Goal: Task Accomplishment & Management: Use online tool/utility

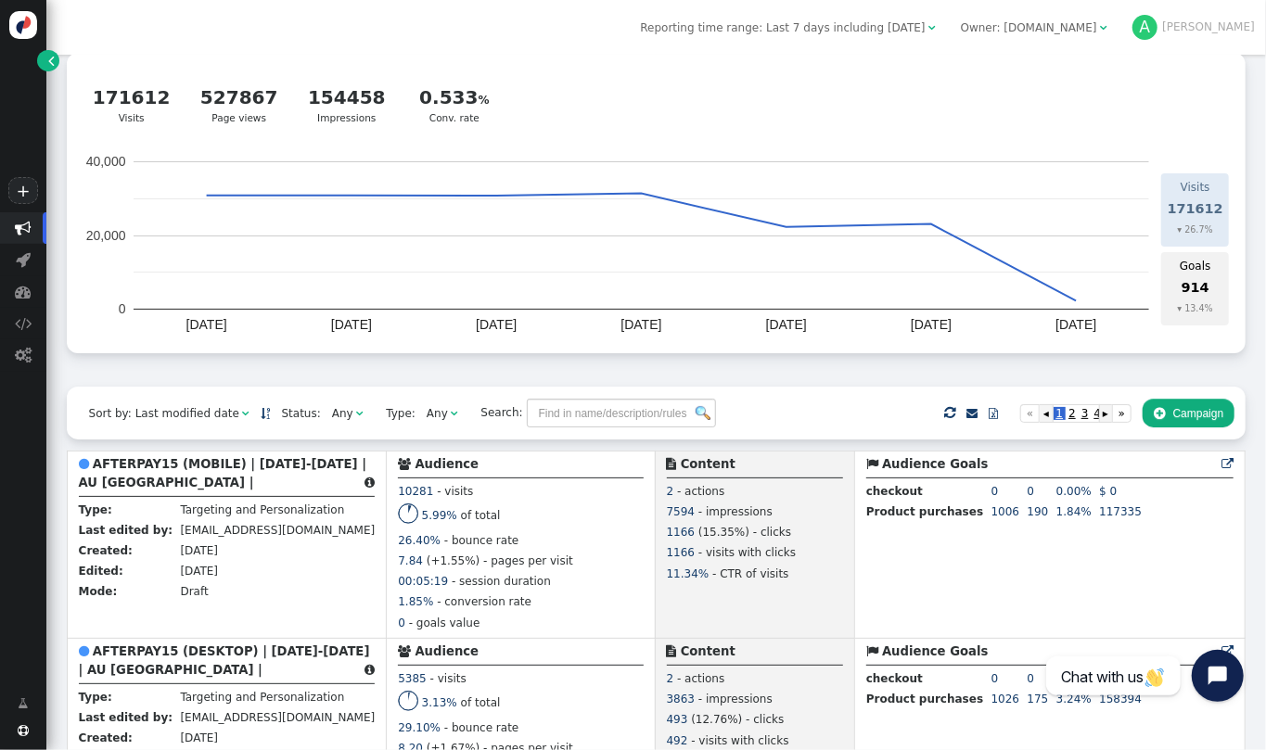
scroll to position [97, 0]
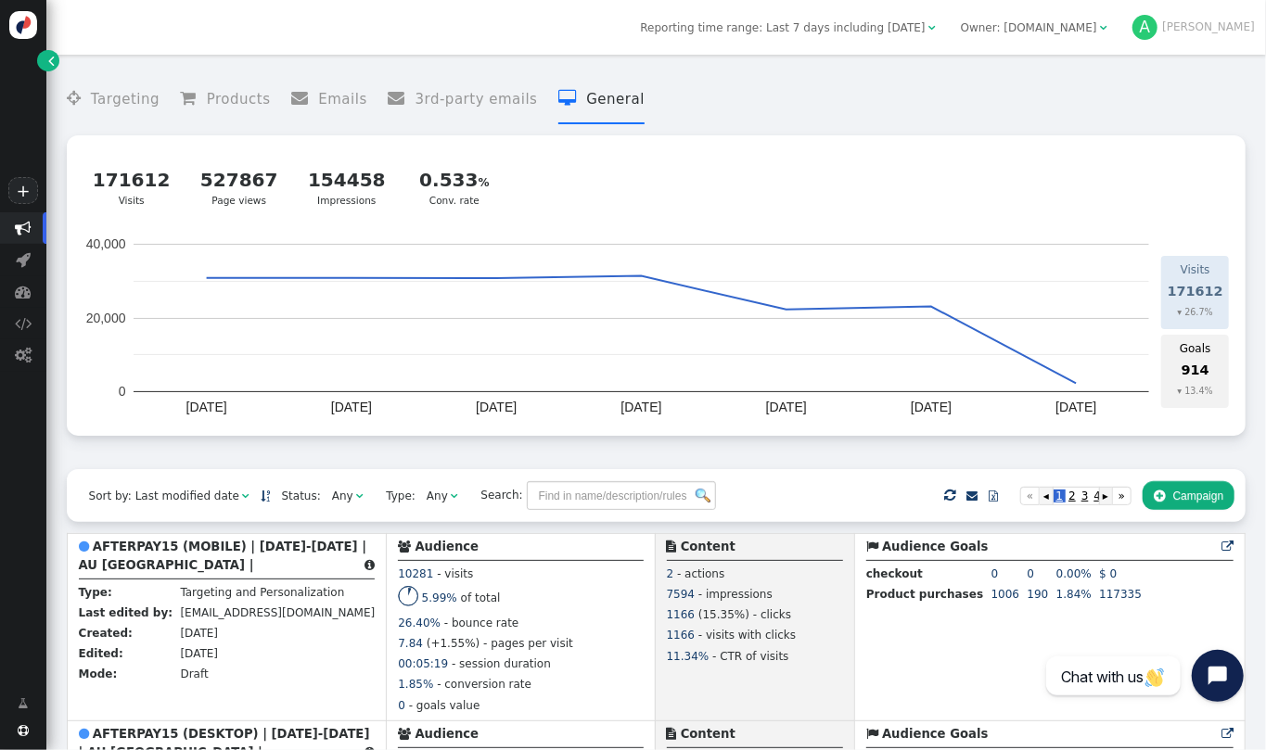
click at [1265, 95] on div " Targeting  Products  Emails  3rd-party emails  General ? Visits  171612 …" at bounding box center [656, 403] width 1220 height 696
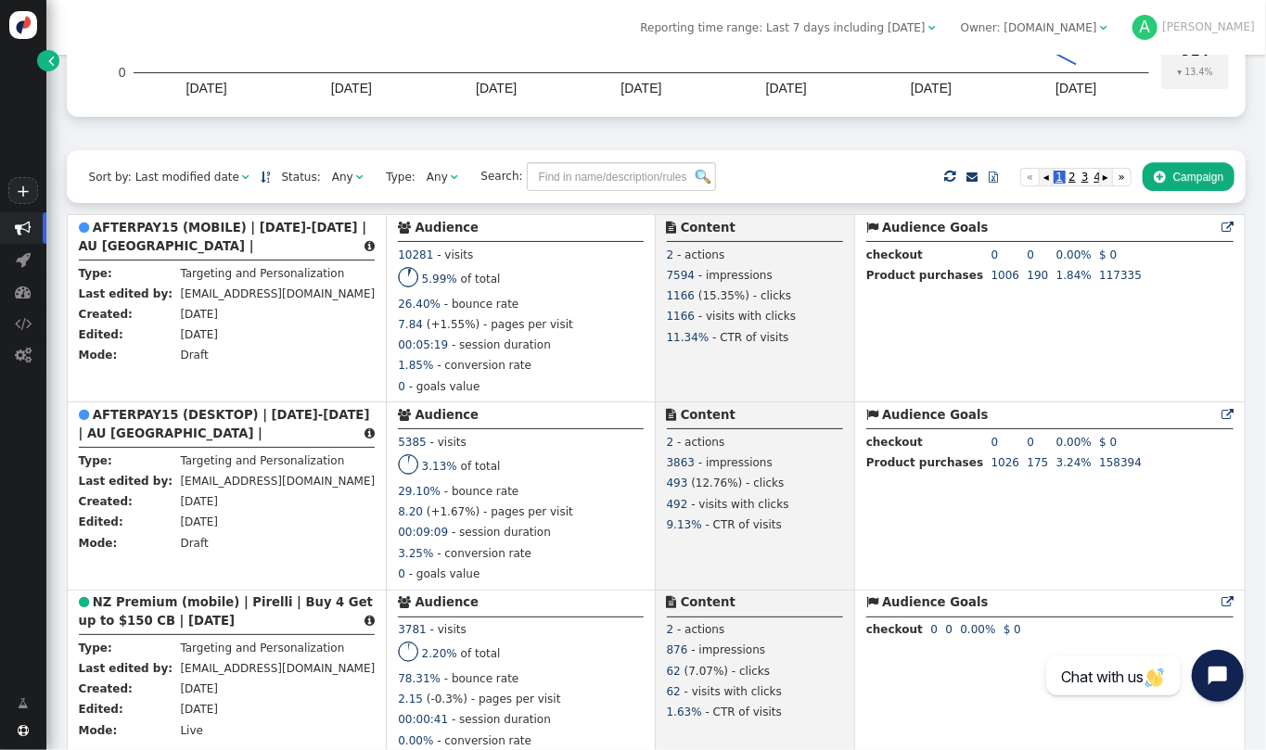
scroll to position [376, 0]
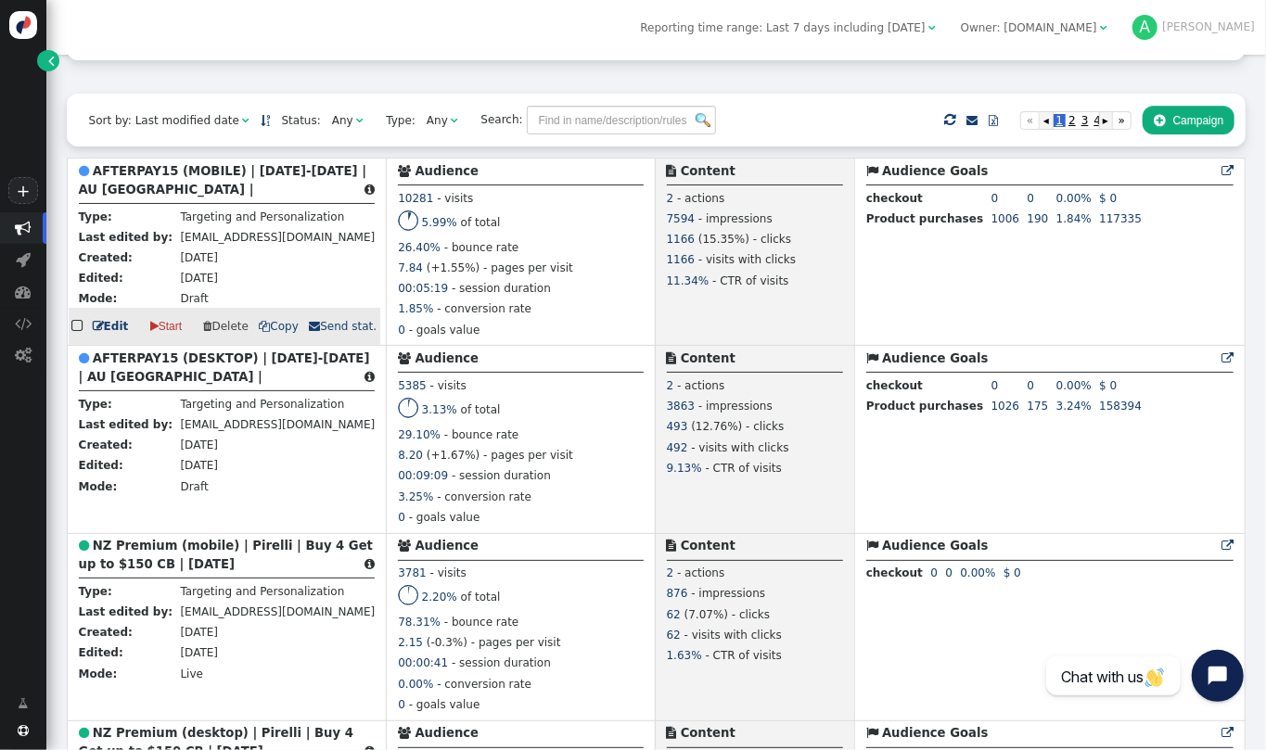
drag, startPoint x: 172, startPoint y: 173, endPoint x: 135, endPoint y: 189, distance: 40.7
click at [135, 189] on div " AFTERPAY15 (MOBILE) | [DATE]-[DATE] | AU [GEOGRAPHIC_DATA] | " at bounding box center [227, 183] width 297 height 42
click at [123, 180] on b "AFTERPAY15 (MOBILE) | [DATE]-[DATE] | AU [GEOGRAPHIC_DATA] |" at bounding box center [223, 180] width 288 height 32
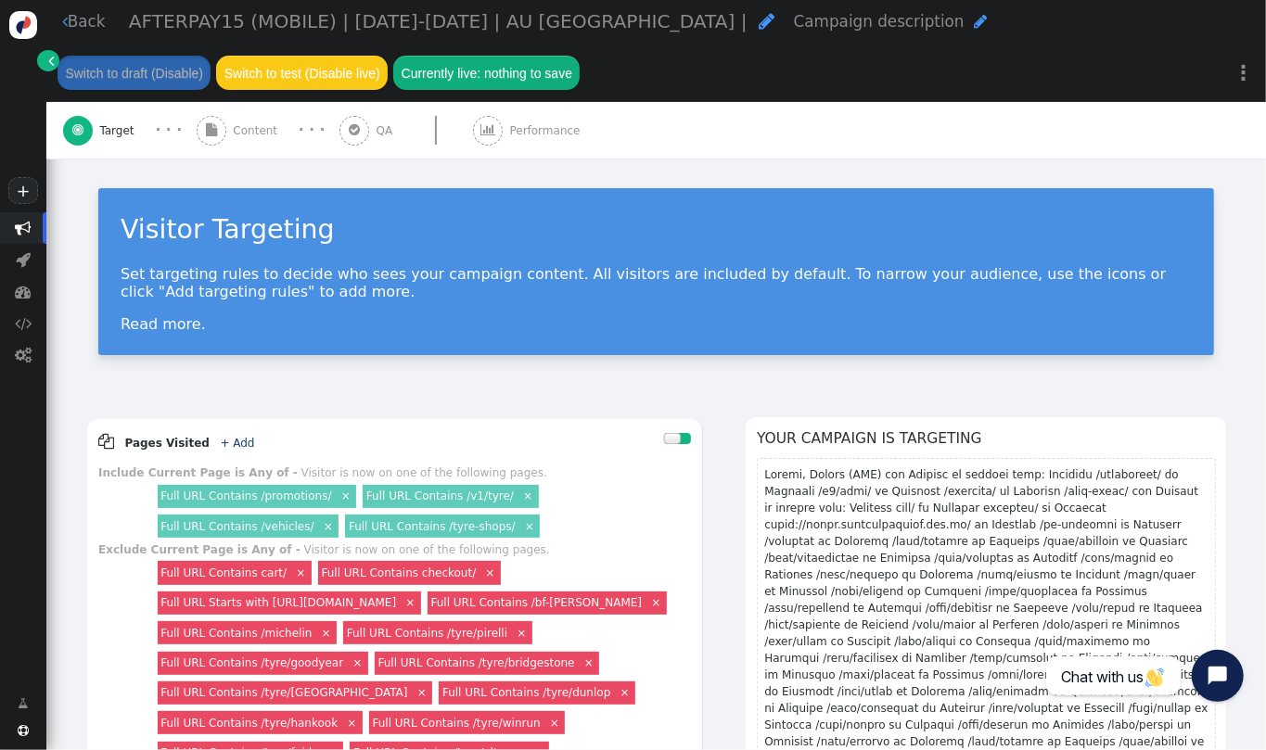
click at [246, 124] on span "Content" at bounding box center [258, 130] width 51 height 17
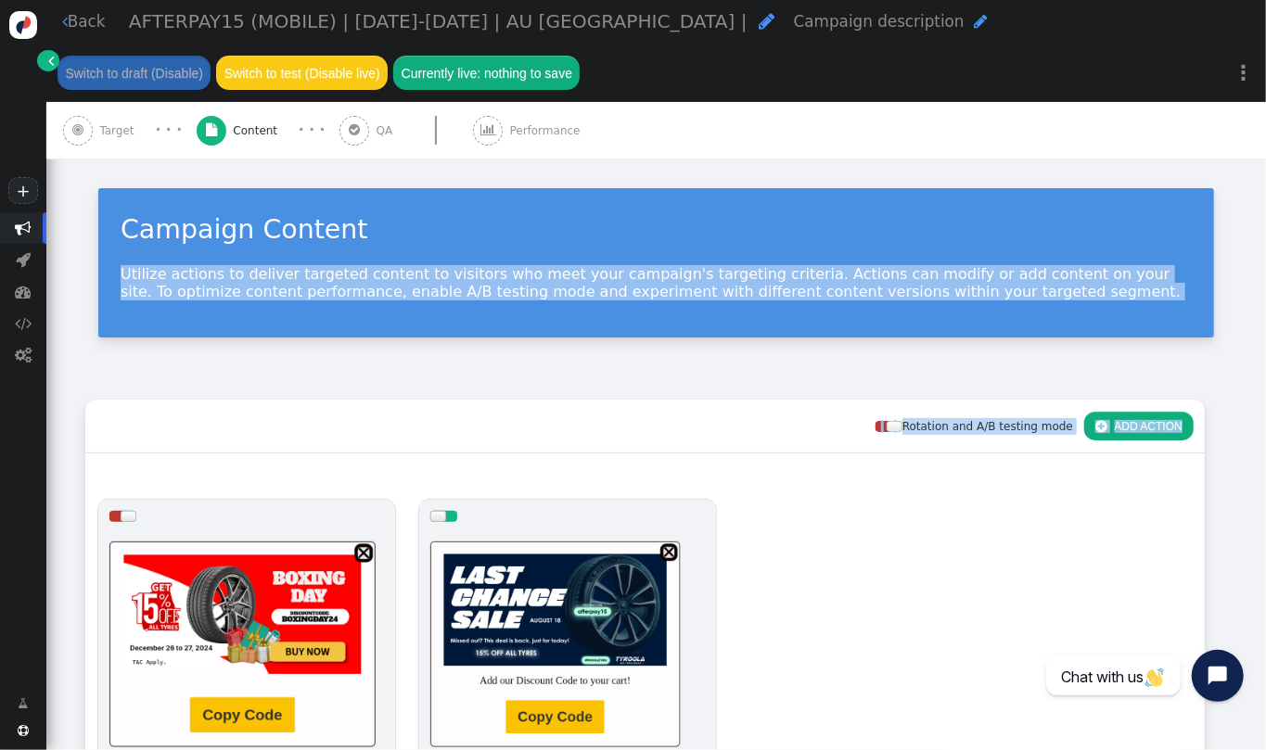
drag, startPoint x: 1265, startPoint y: 198, endPoint x: 1265, endPoint y: 436, distance: 238.4
click at [1265, 436] on div " Back AFTERPAY15 (MOBILE) | [DATE]-[DATE] | AU [GEOGRAPHIC_DATA] |  Campaign …" at bounding box center [656, 375] width 1220 height 750
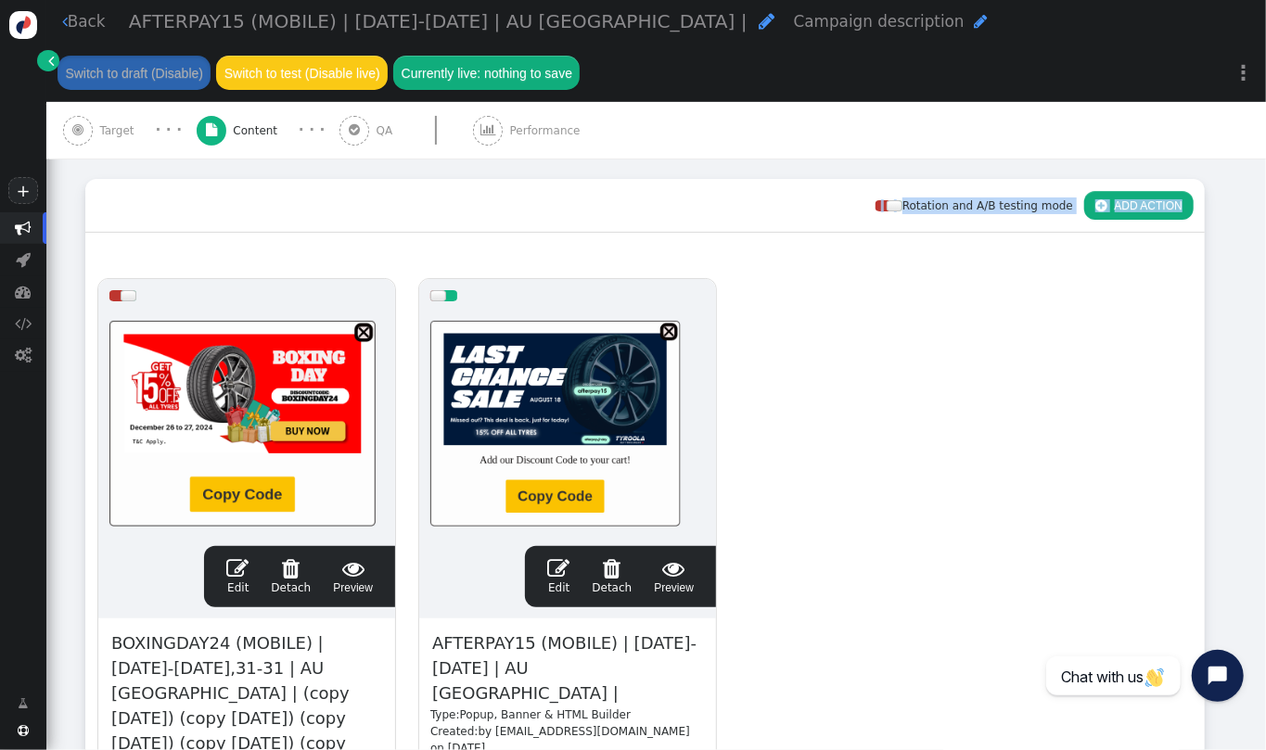
scroll to position [247, 0]
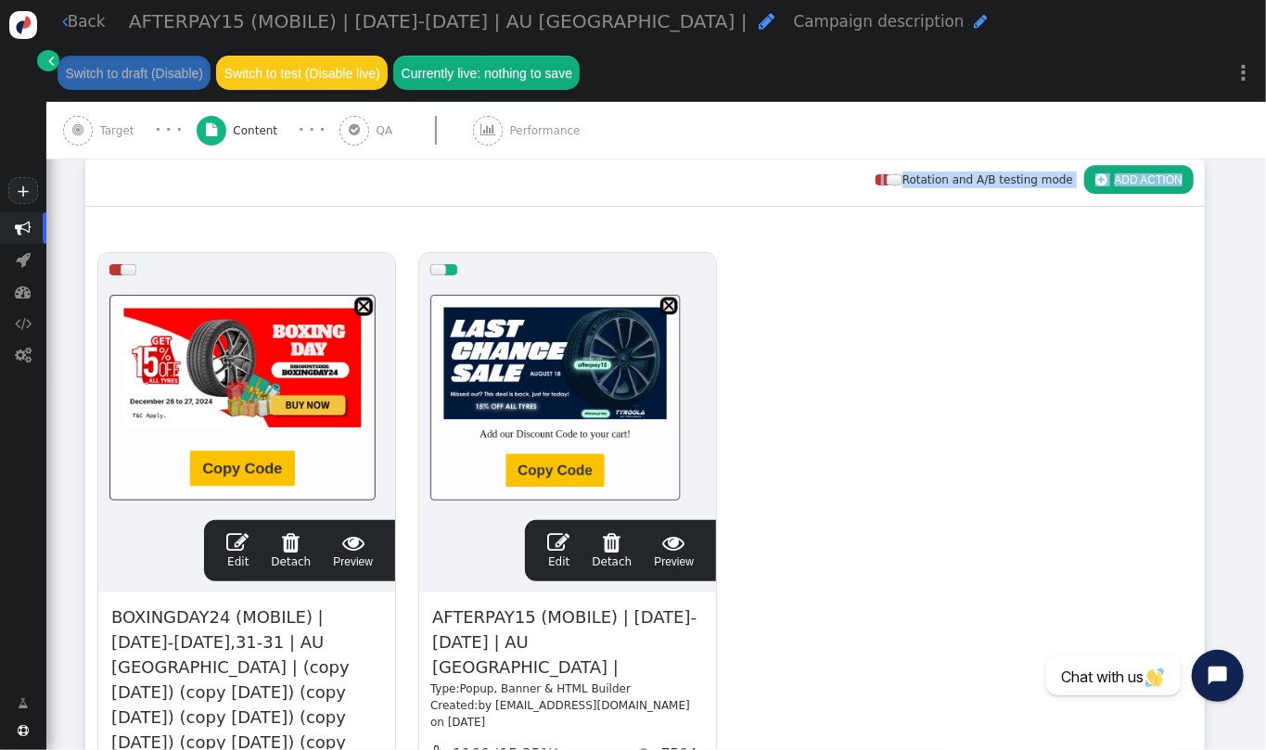
click at [560, 550] on span "" at bounding box center [558, 543] width 22 height 22
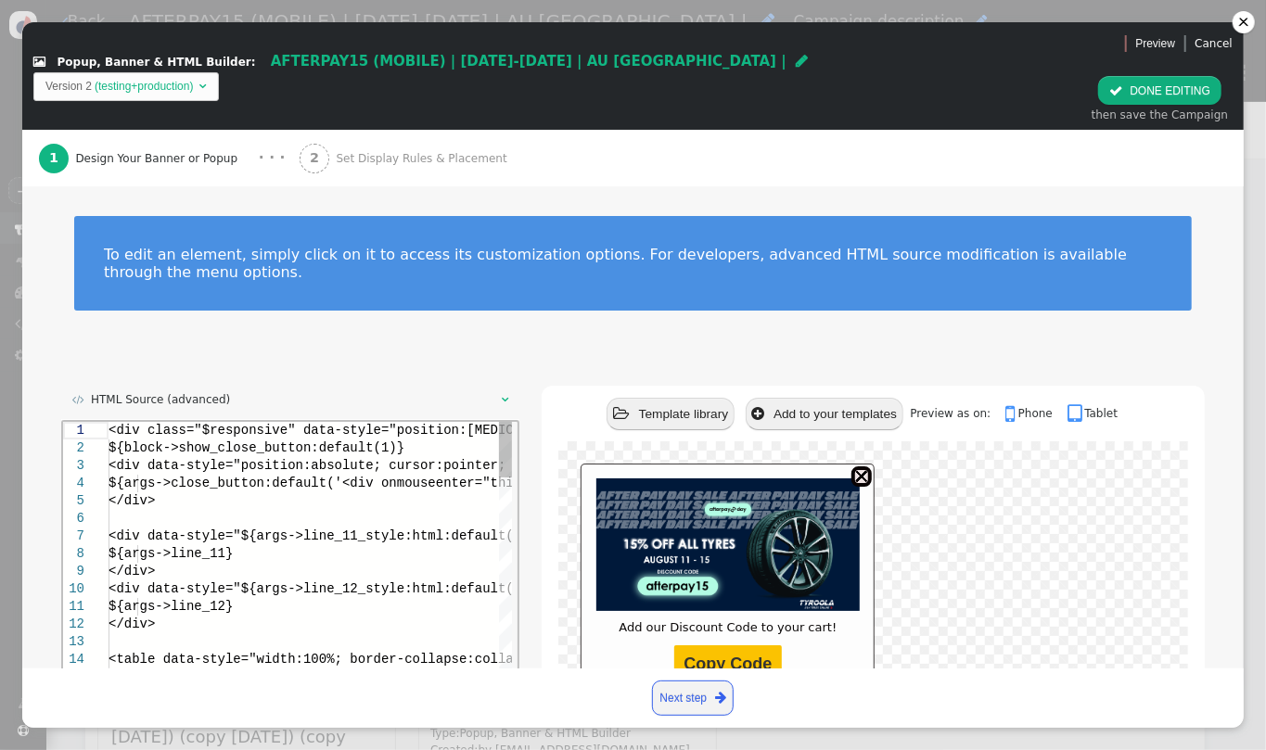
scroll to position [0, 319]
click at [381, 517] on div at bounding box center [1132, 518] width 2049 height 18
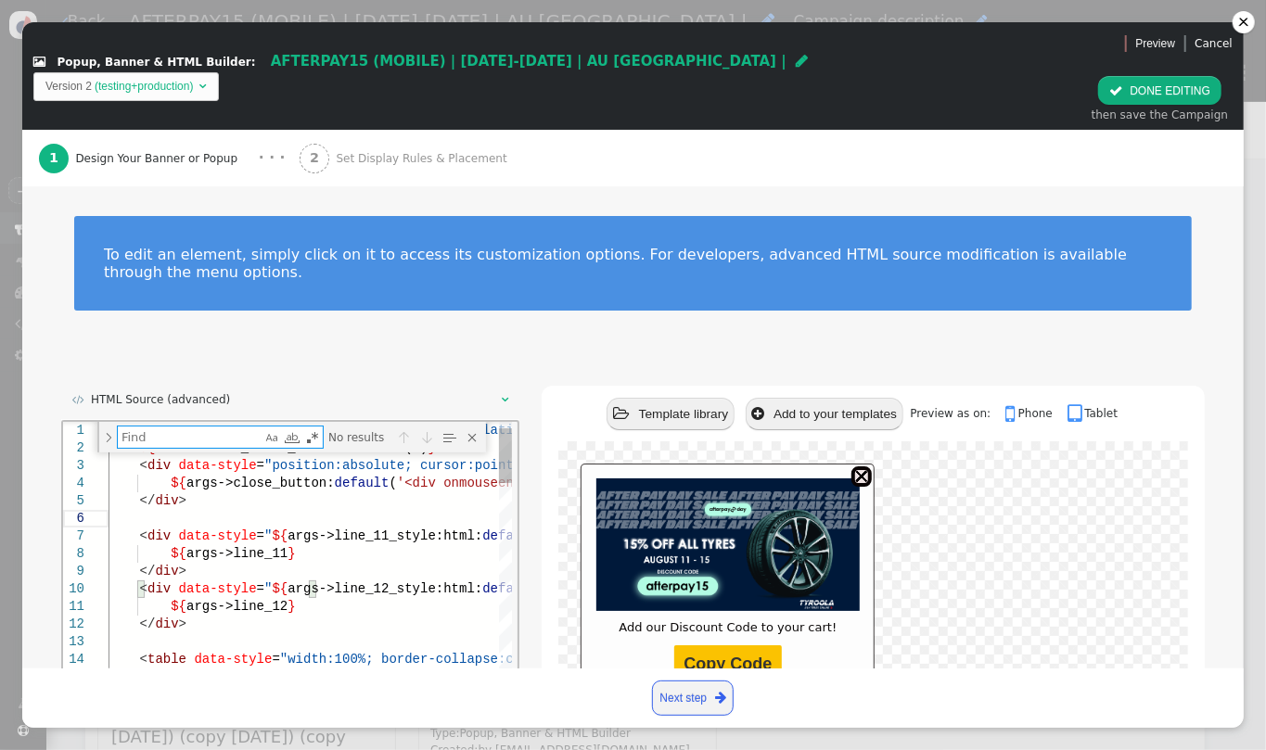
type textarea "transition: all 0.3s ease 0s; border-radius: 35%; background-image: linear-grad…"
type textarea "p"
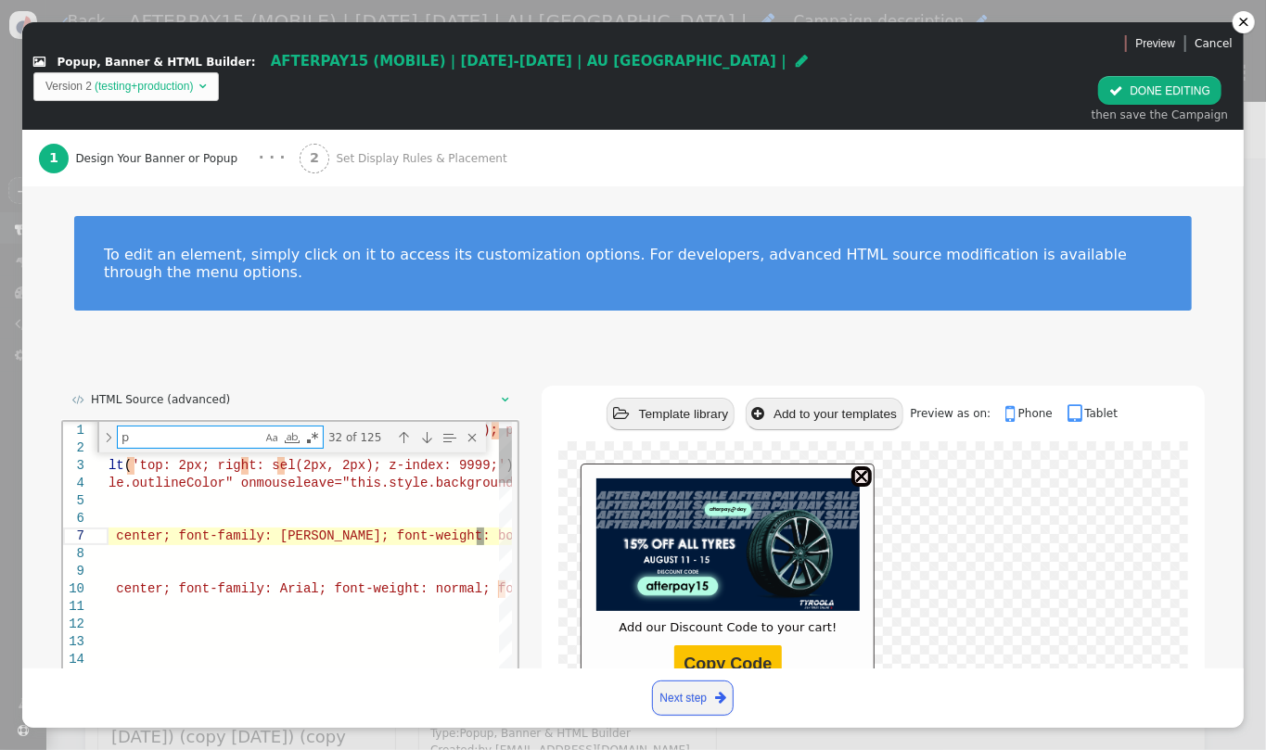
type textarea "${args->line_12} </div> <table data-style="width:100%; border-collapse:collapse…"
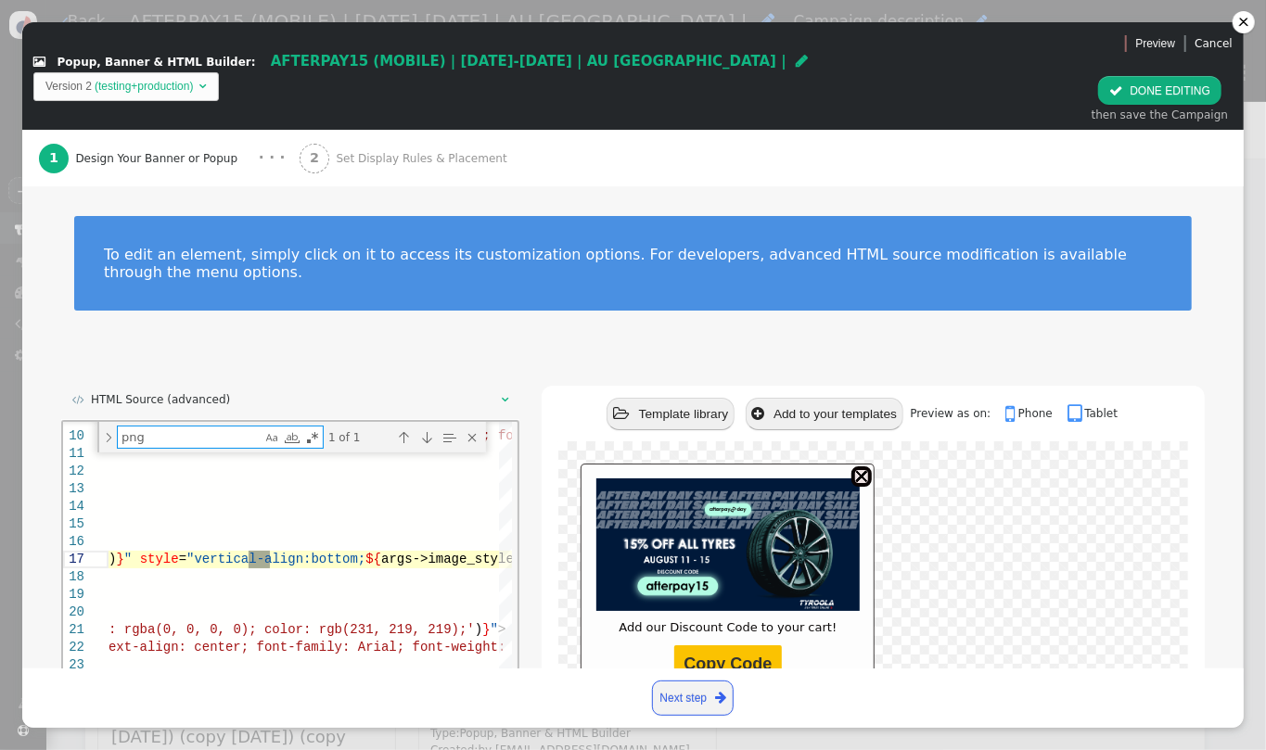
type textarea "png"
click at [108, 558] on span "'" at bounding box center [103, 558] width 7 height 15
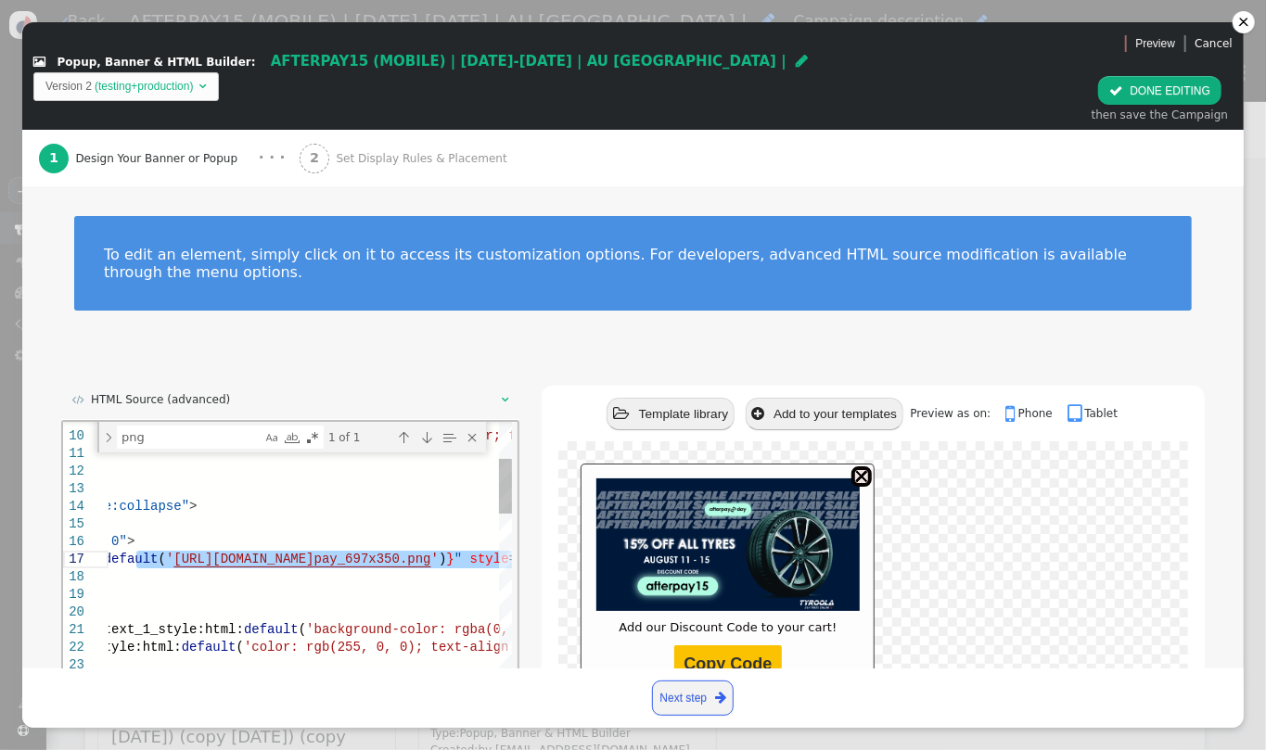
paste textarea "custom/AFTERPAY15_extension"
type textarea "${args->line_12} </div> <table data-style="width:100%; border-collapse:collapse…"
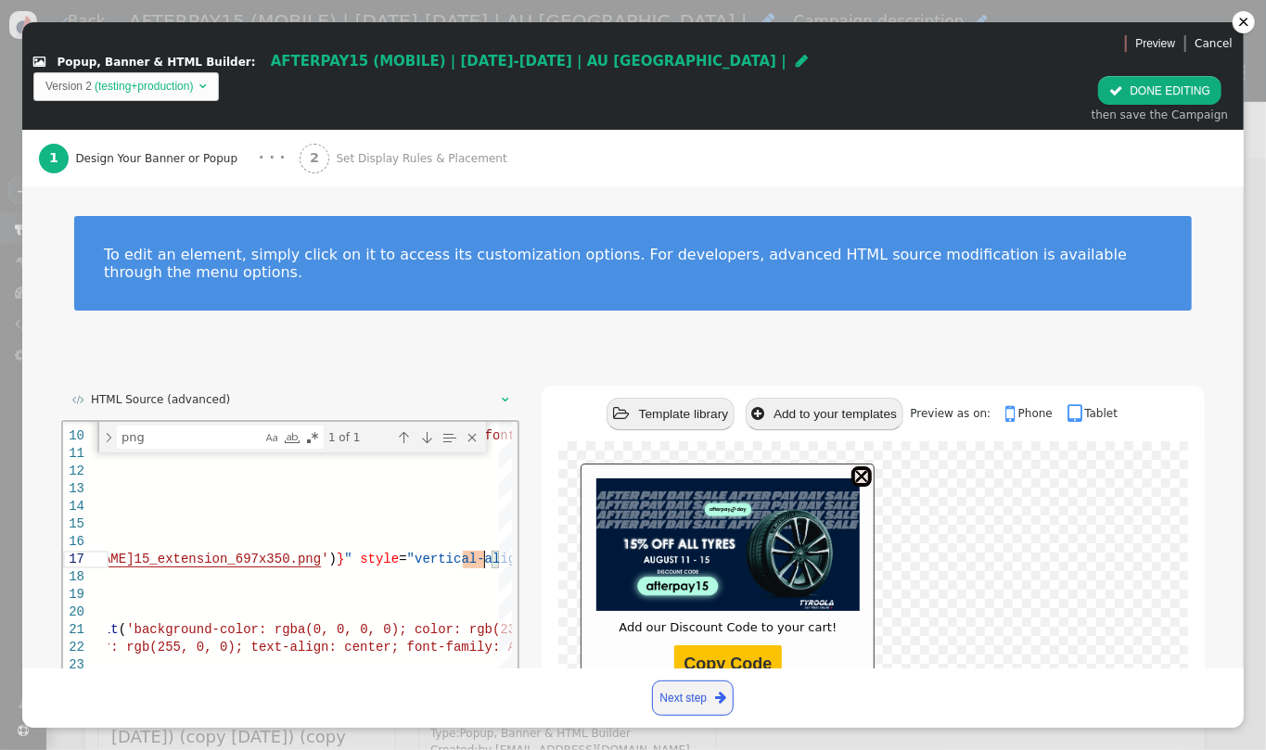
scroll to position [76, 0]
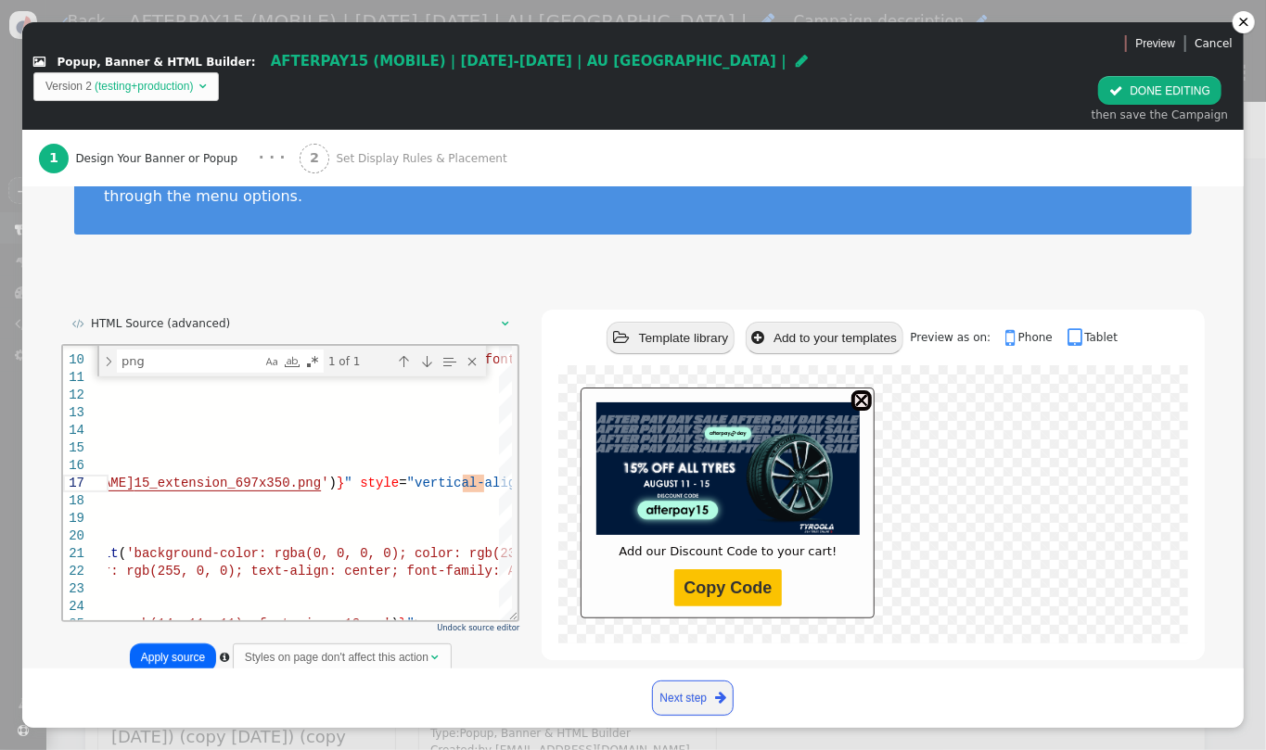
click at [154, 644] on button "Apply source" at bounding box center [173, 658] width 86 height 29
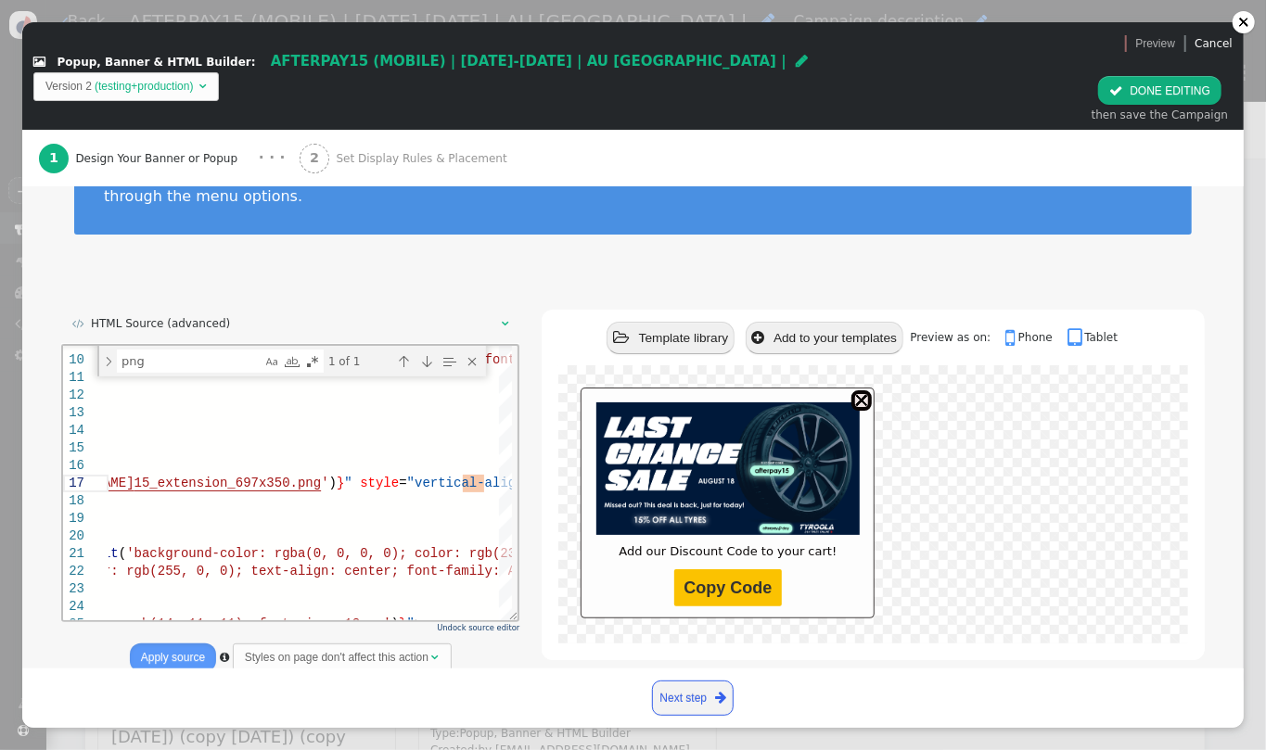
click at [1163, 76] on button " DONE EDITING" at bounding box center [1159, 90] width 123 height 29
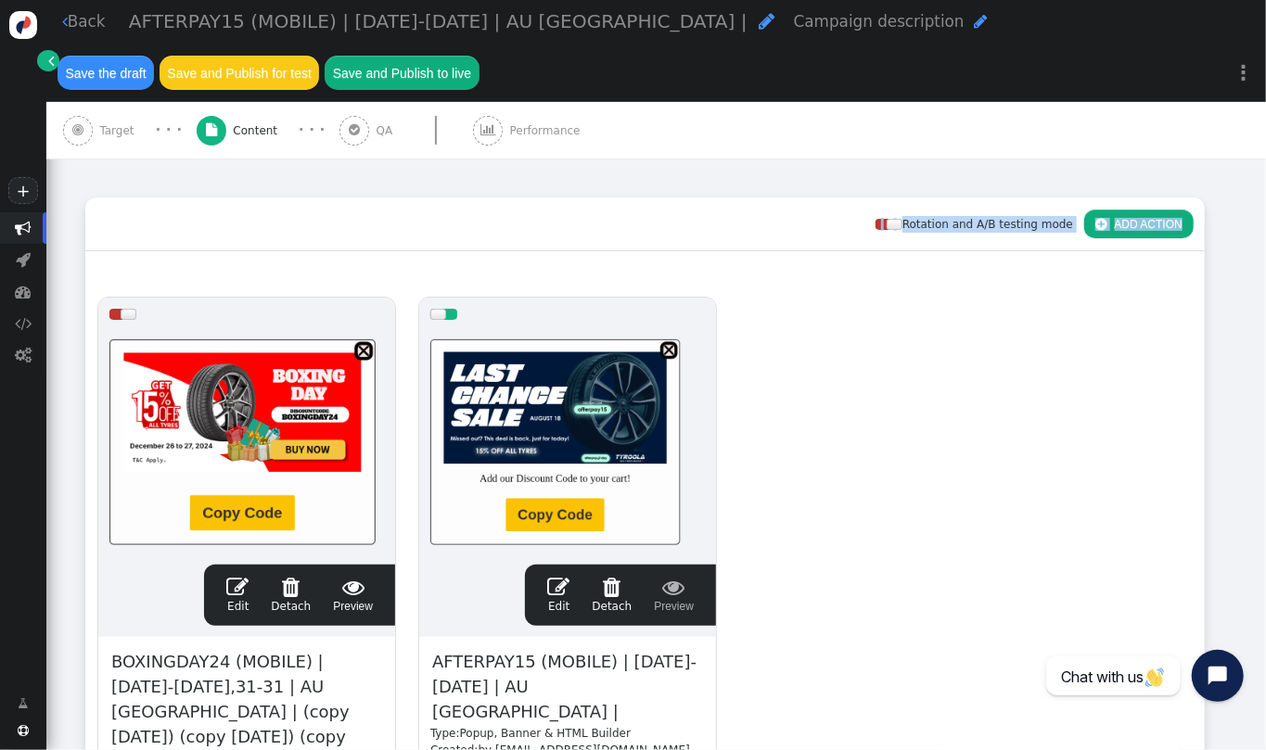
scroll to position [0, 0]
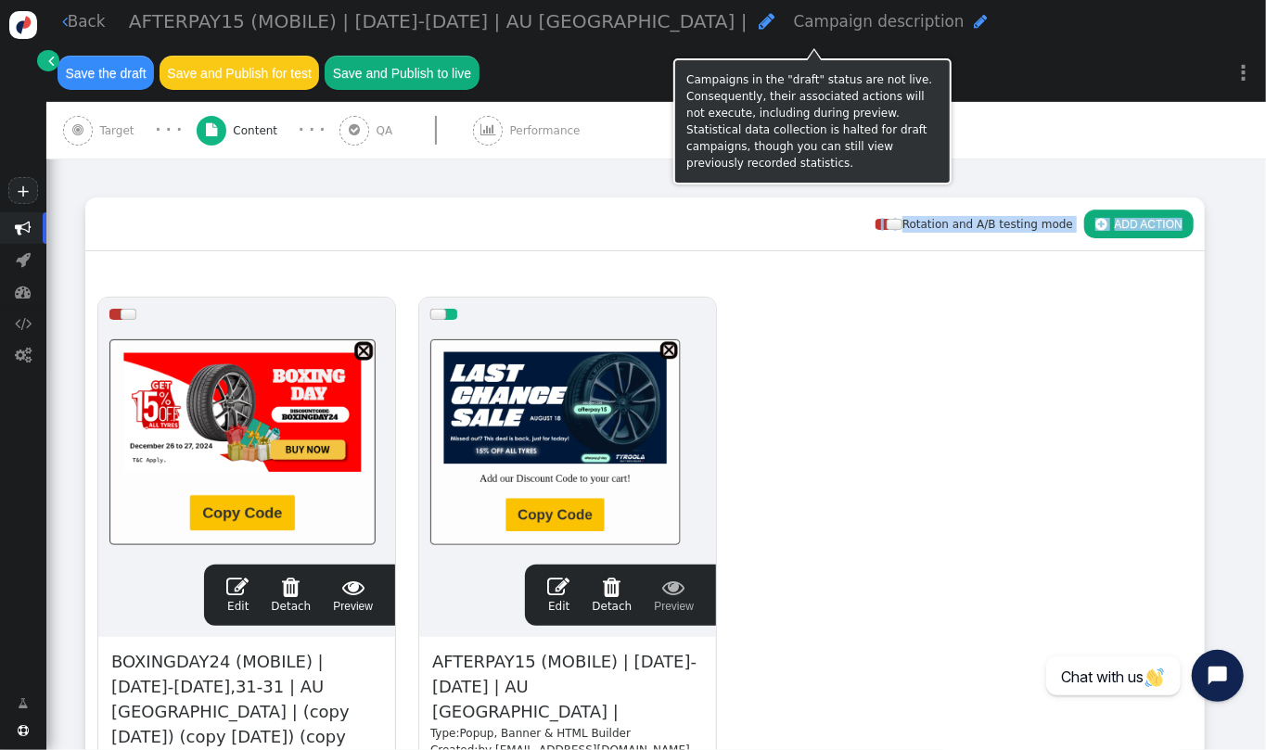
click at [154, 56] on button "Save the draft" at bounding box center [106, 72] width 96 height 33
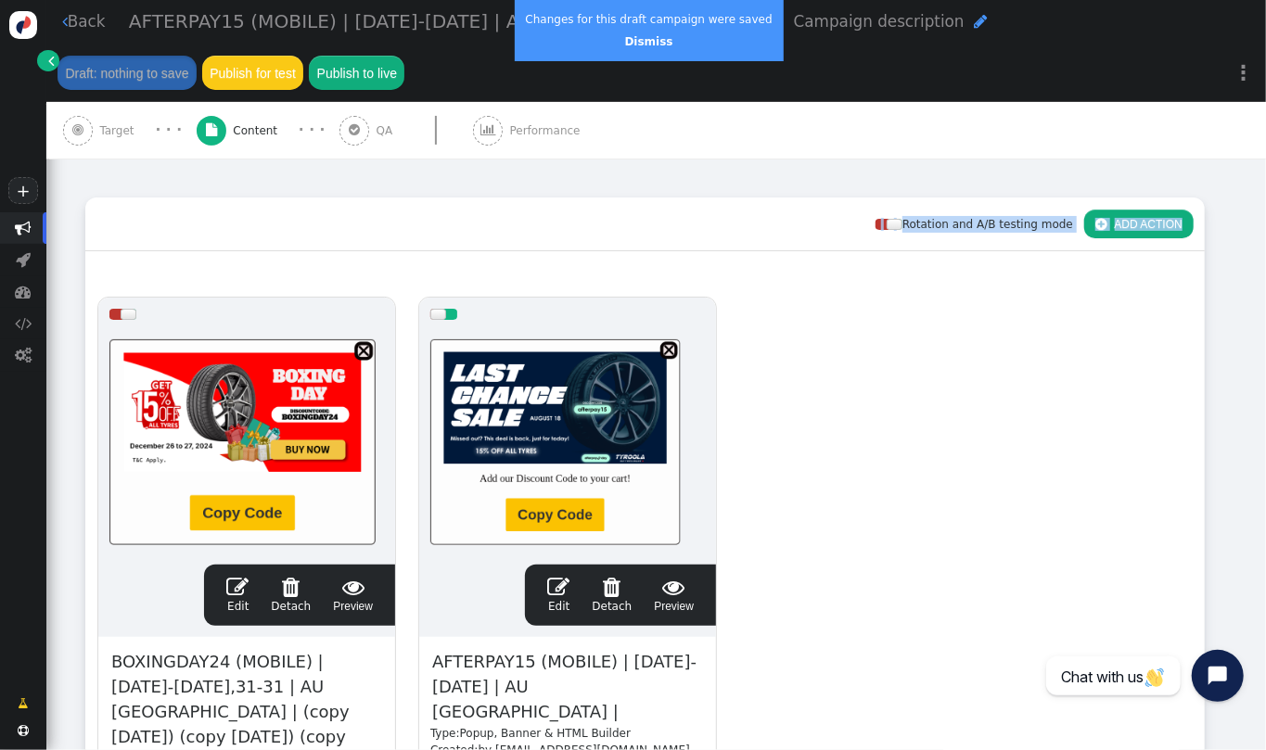
click at [122, 122] on span "Target" at bounding box center [119, 130] width 41 height 17
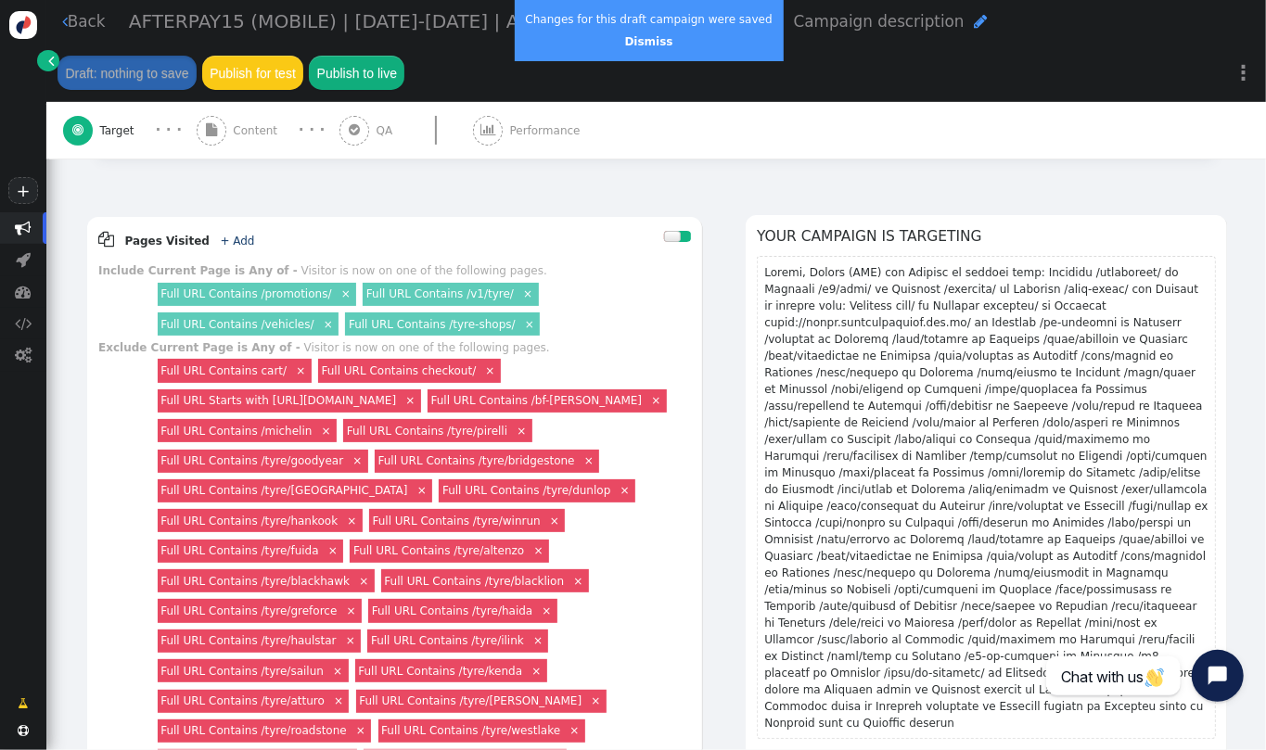
click at [122, 122] on span "Target" at bounding box center [119, 130] width 41 height 17
click at [636, 43] on link "Dismiss" at bounding box center [649, 41] width 48 height 13
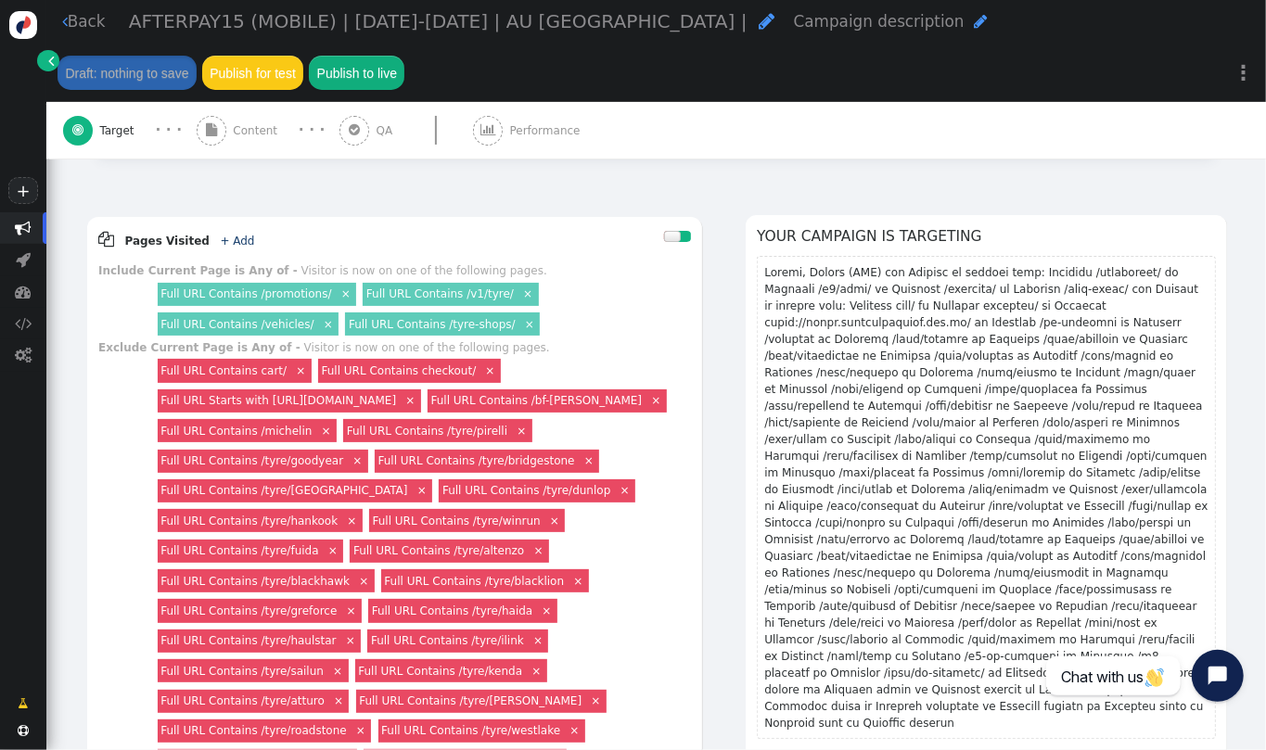
click at [242, 122] on span "Content" at bounding box center [258, 130] width 51 height 17
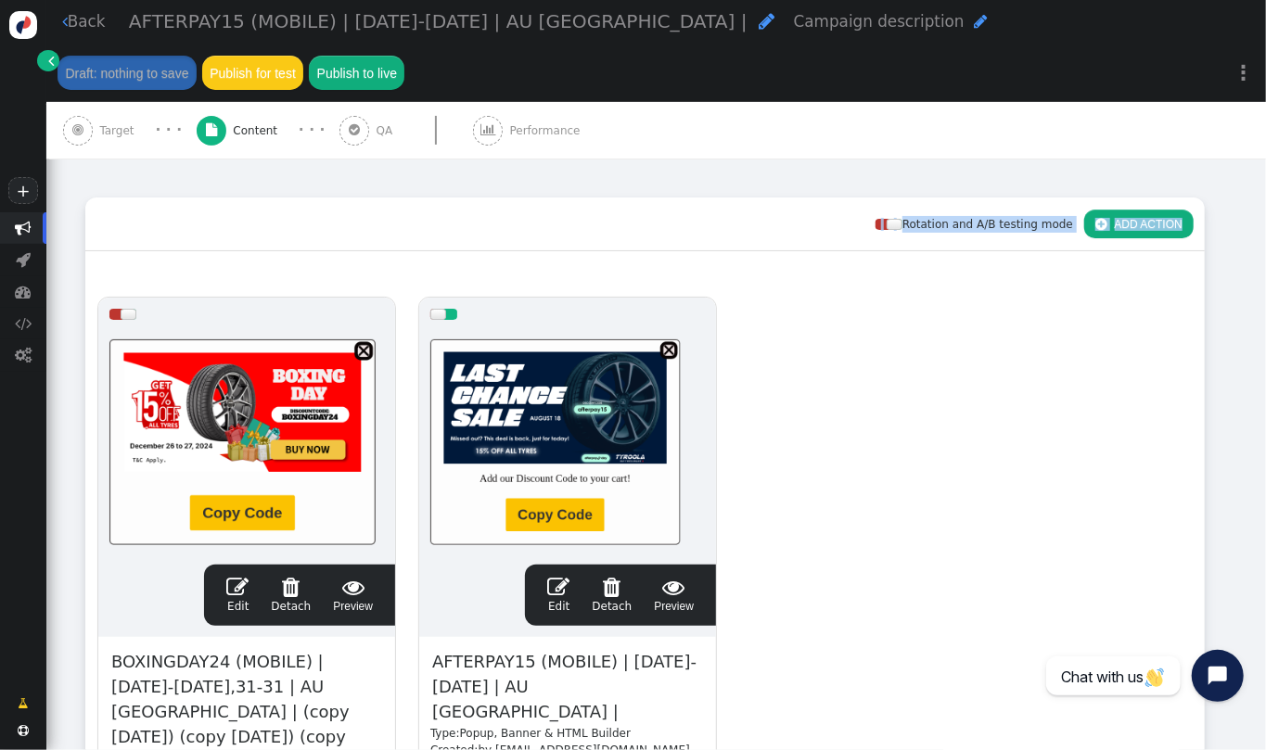
click at [121, 122] on span "Target" at bounding box center [119, 130] width 41 height 17
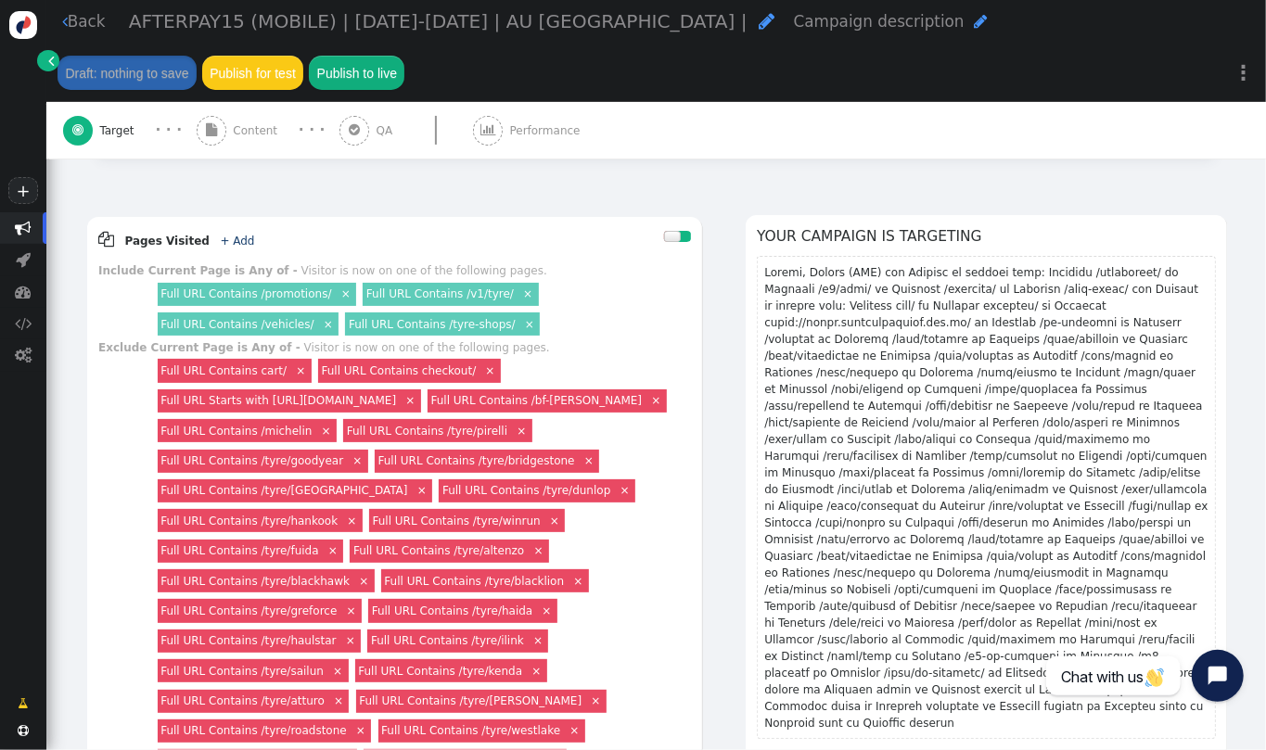
click at [85, 23] on link " Back" at bounding box center [84, 21] width 44 height 23
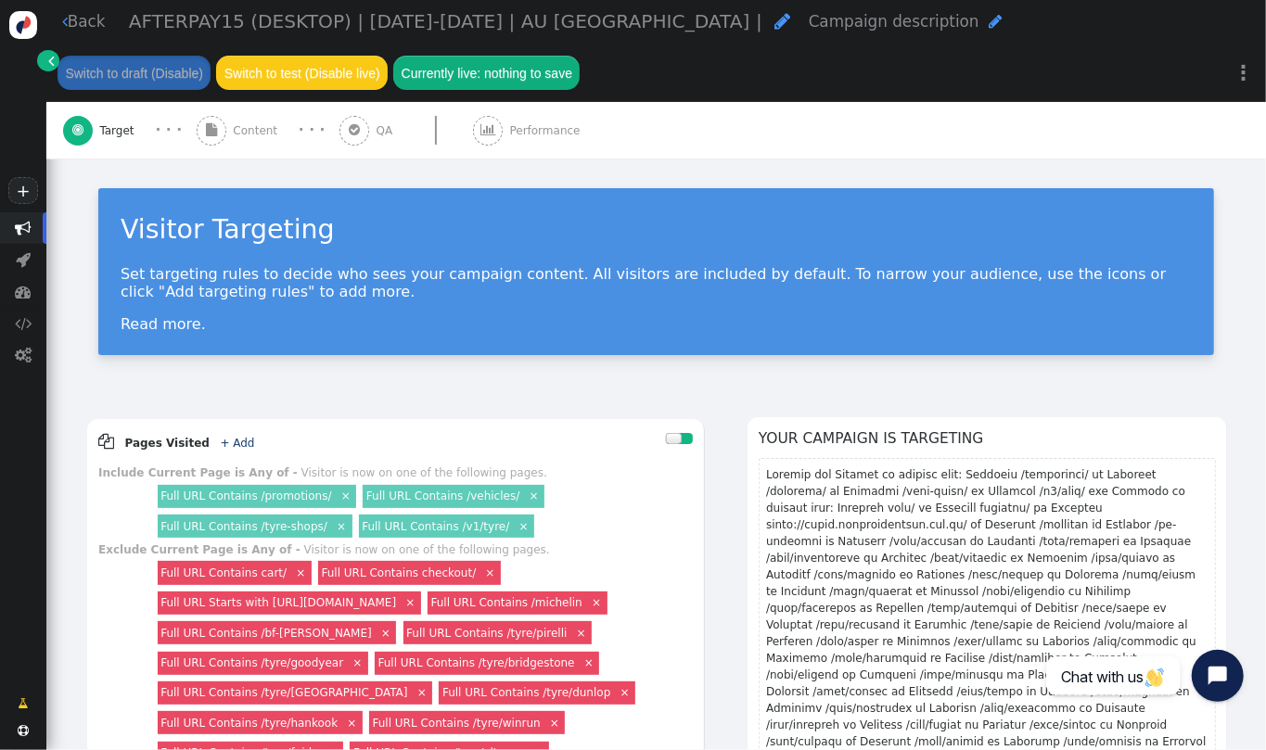
click at [243, 149] on div " Content" at bounding box center [240, 130] width 87 height 57
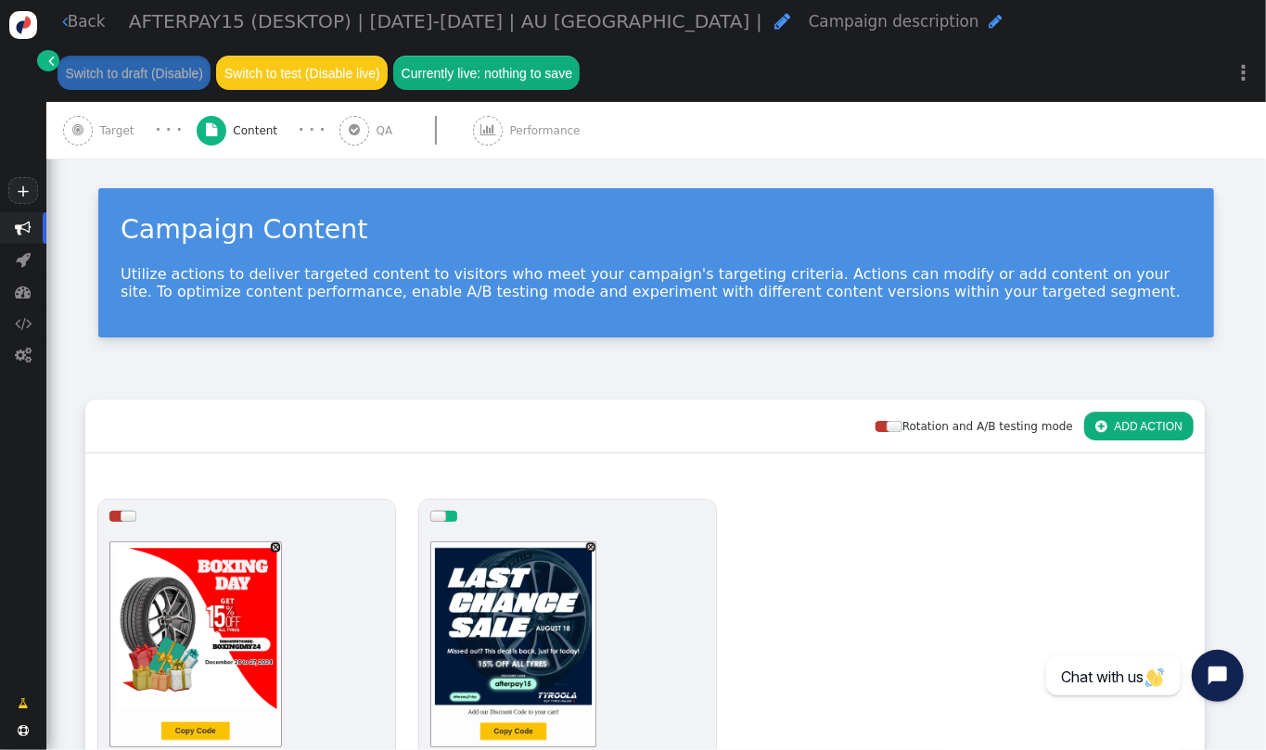
scroll to position [232, 0]
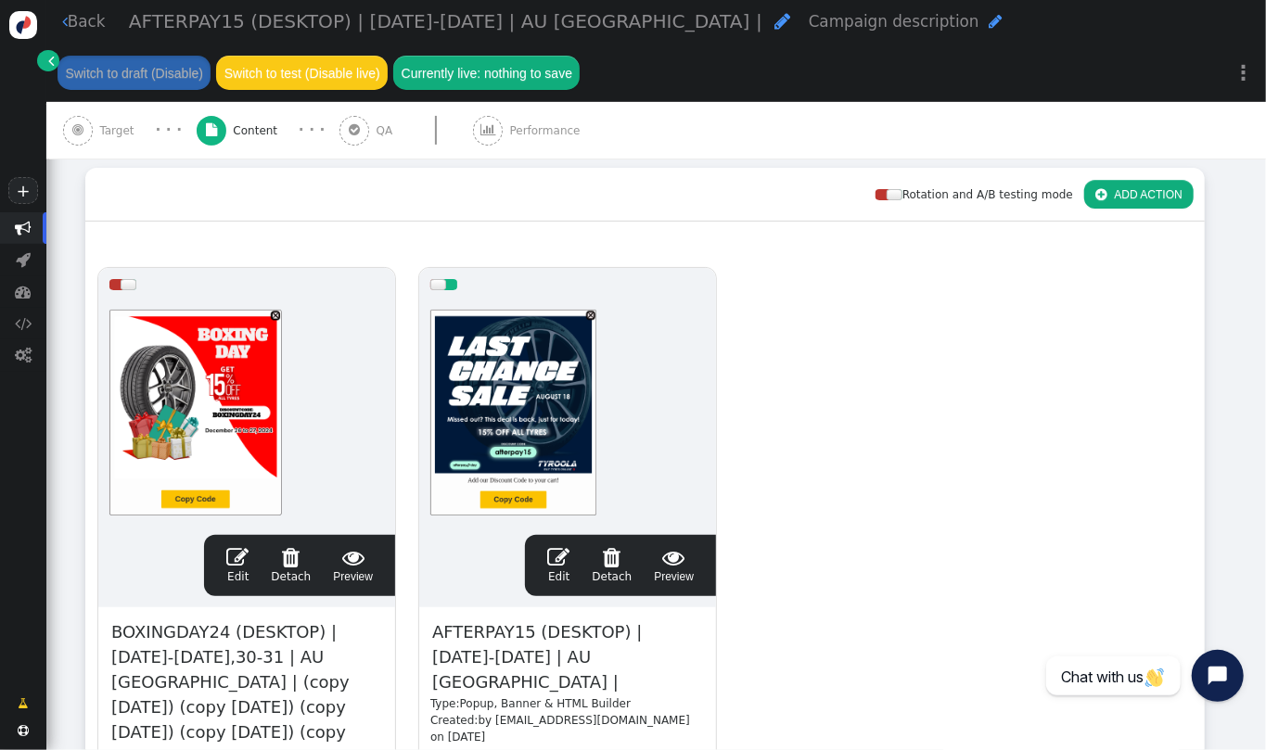
click at [557, 561] on span "" at bounding box center [558, 557] width 22 height 22
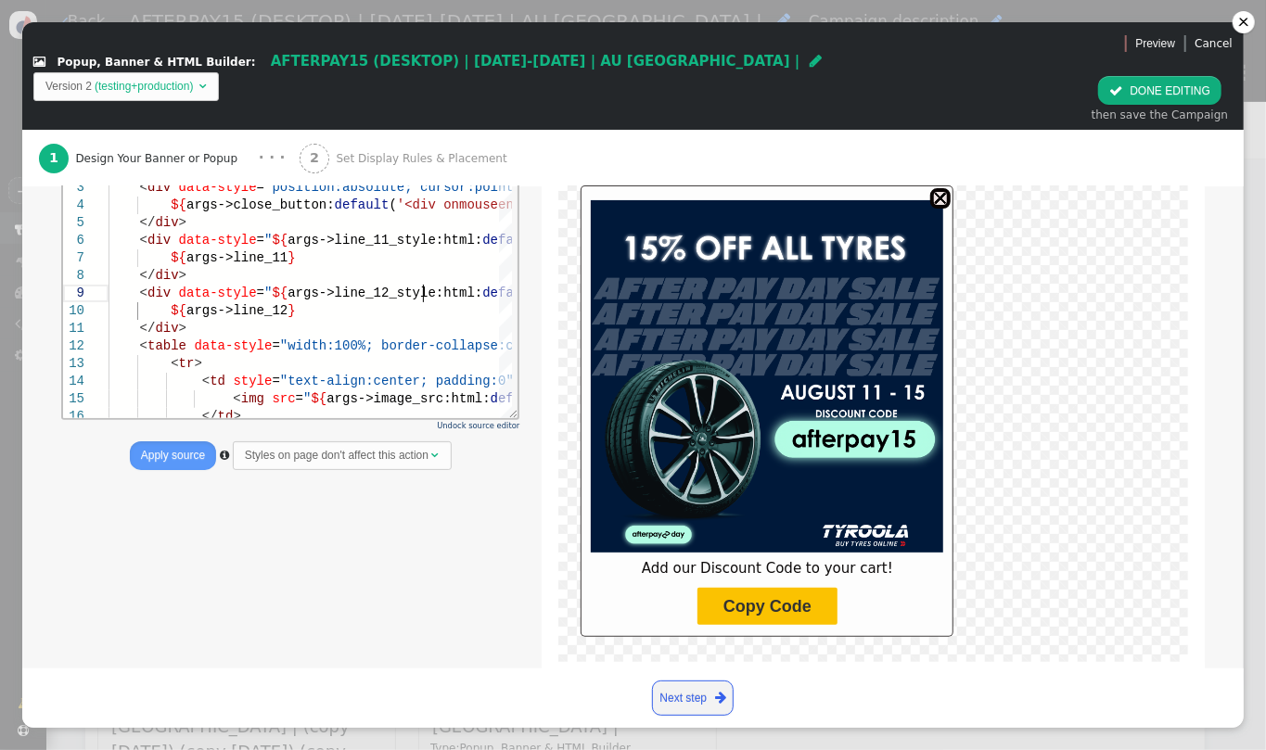
scroll to position [0, 48]
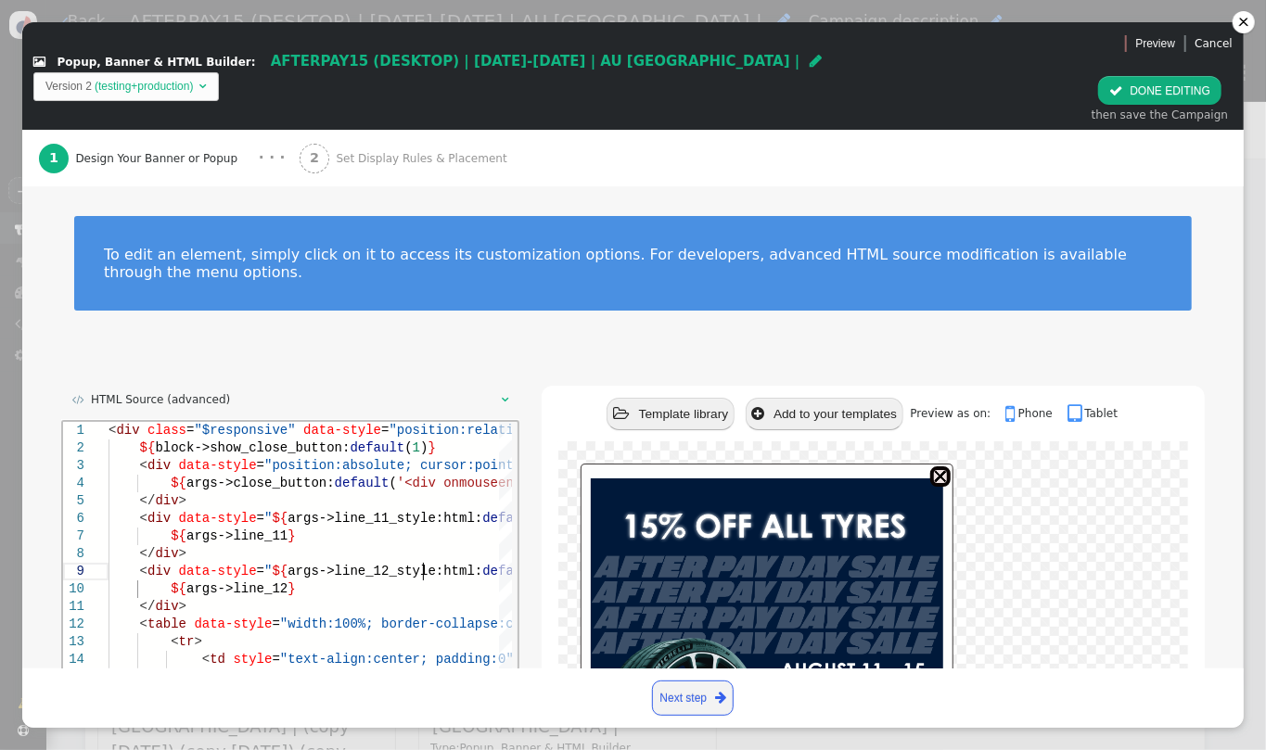
click at [420, 421] on html "1 2 3 4 5 6 7 8 9 10 11 12 13 14 15 16 < div class = "$responsive" data-style =…" at bounding box center [289, 421] width 455 height 0
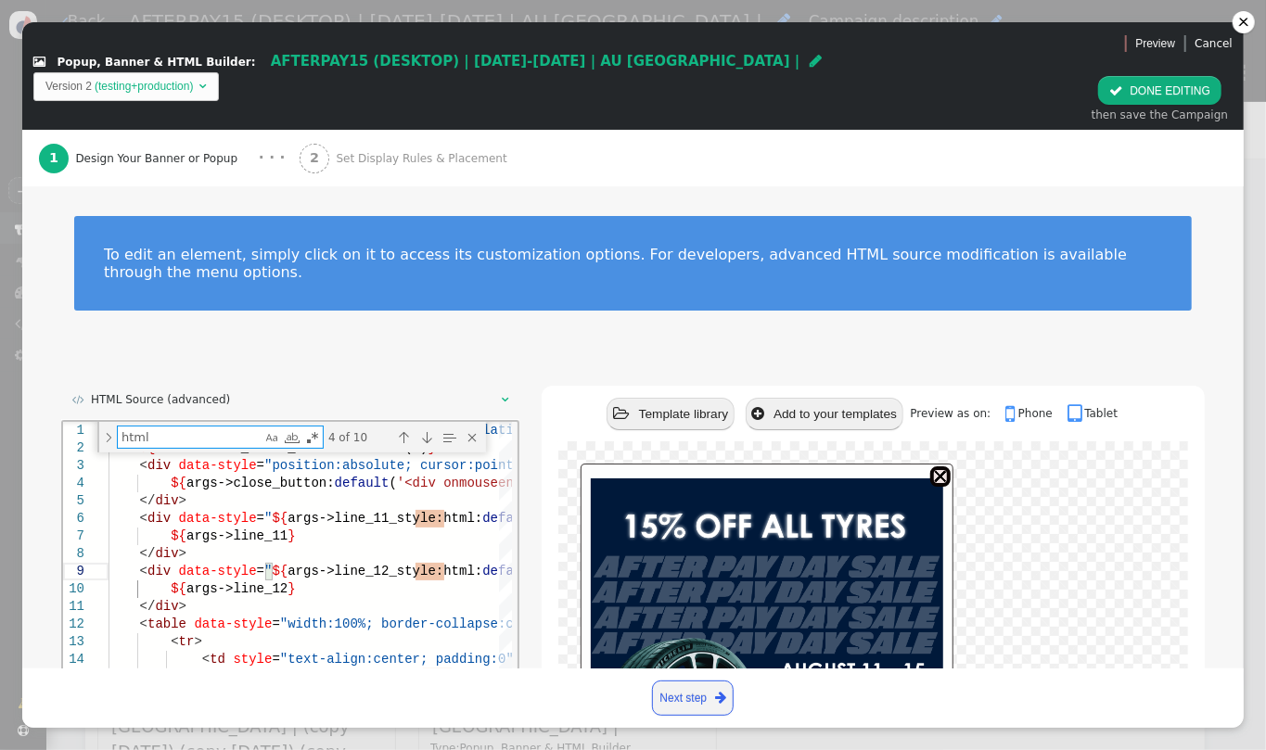
type textarea "7%, transparent 57%, transparent 100%);"></div></div>')} </div> <div data-style…"
type textarea "p"
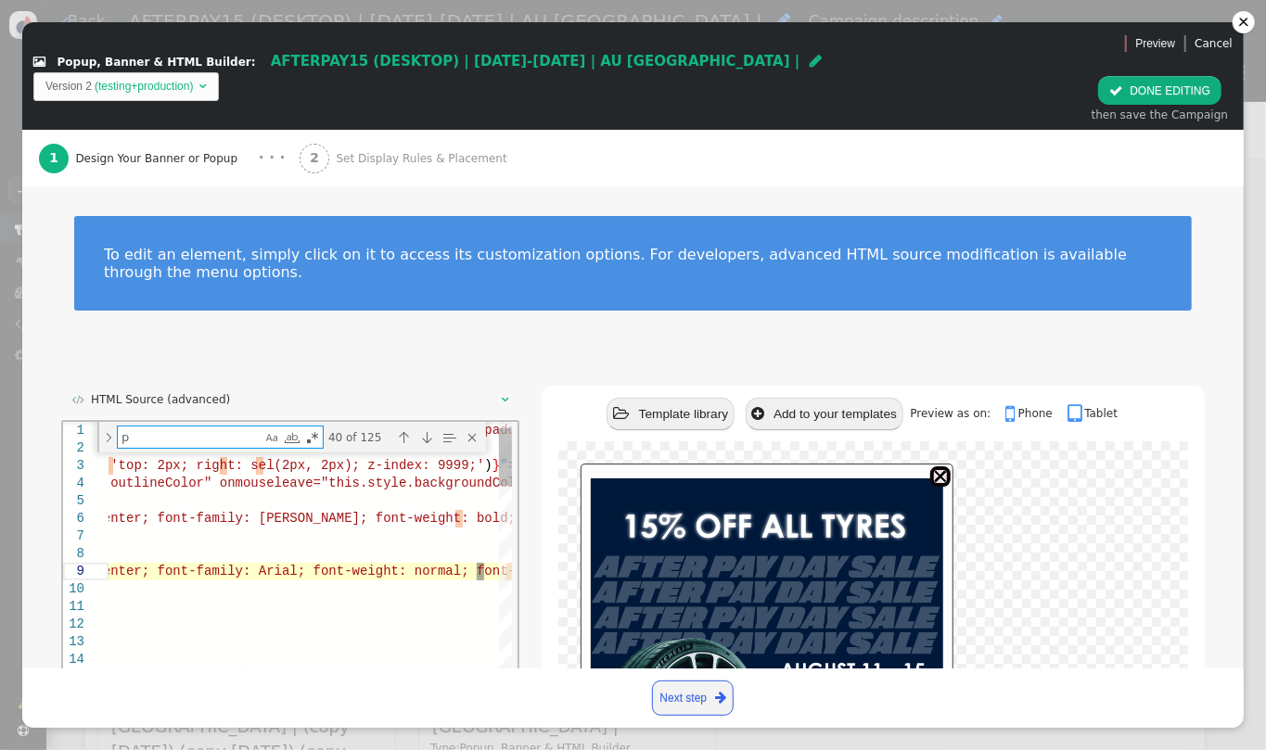
type textarea "</div> <table data-style="width:100%; border-collapse:collapse"> <tr> <td style…"
type textarea "pn"
type textarea "</div> <table data-style="width:100%; border-collapse:collapse"> <tr> <td style…"
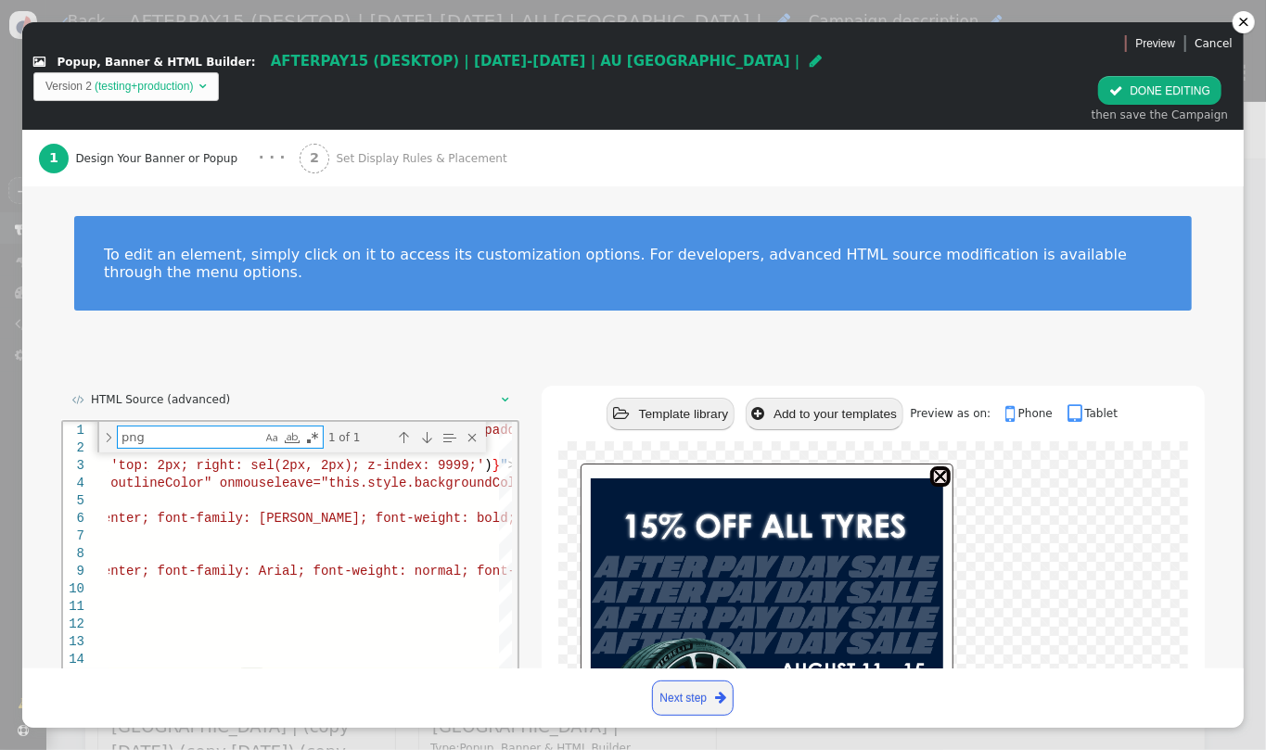
type textarea "png"
click at [101, 669] on span "'" at bounding box center [97, 676] width 7 height 15
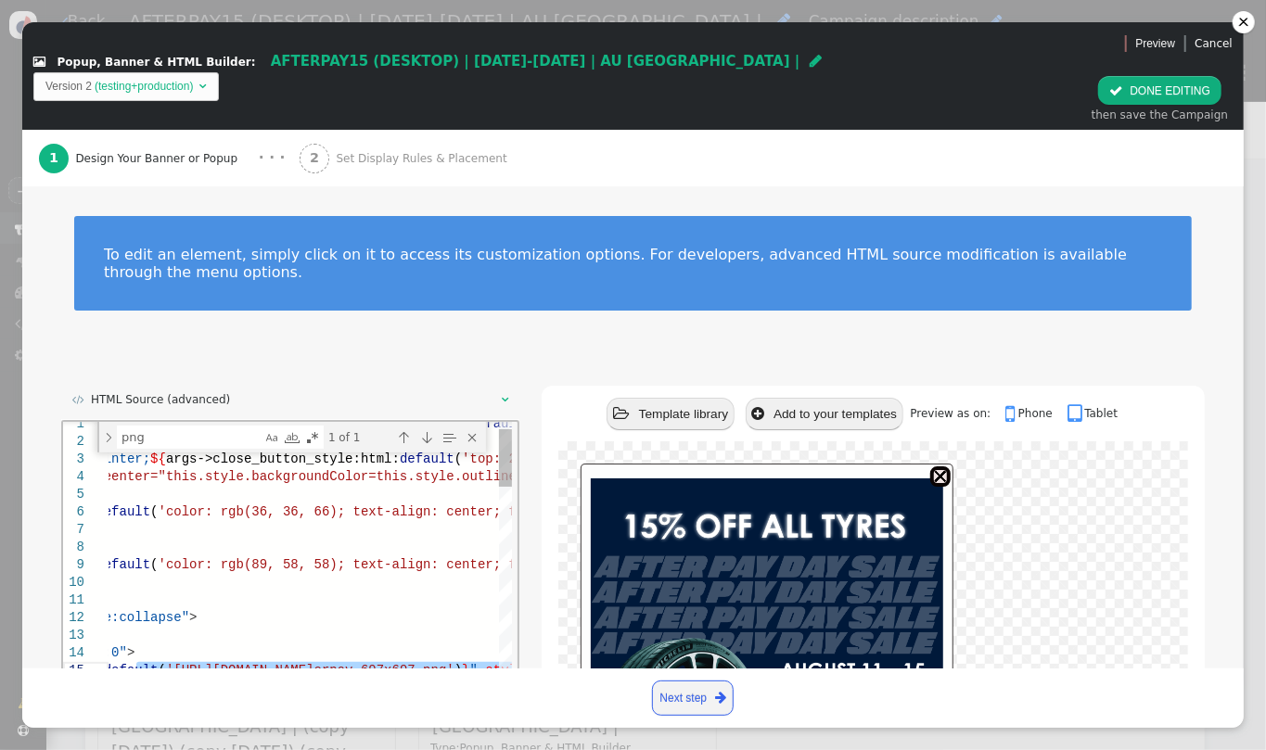
paste textarea "AFTERPAY15_extension"
type textarea "</div> <table data-style="width:100%; border-collapse:collapse"> <tr> <td style…"
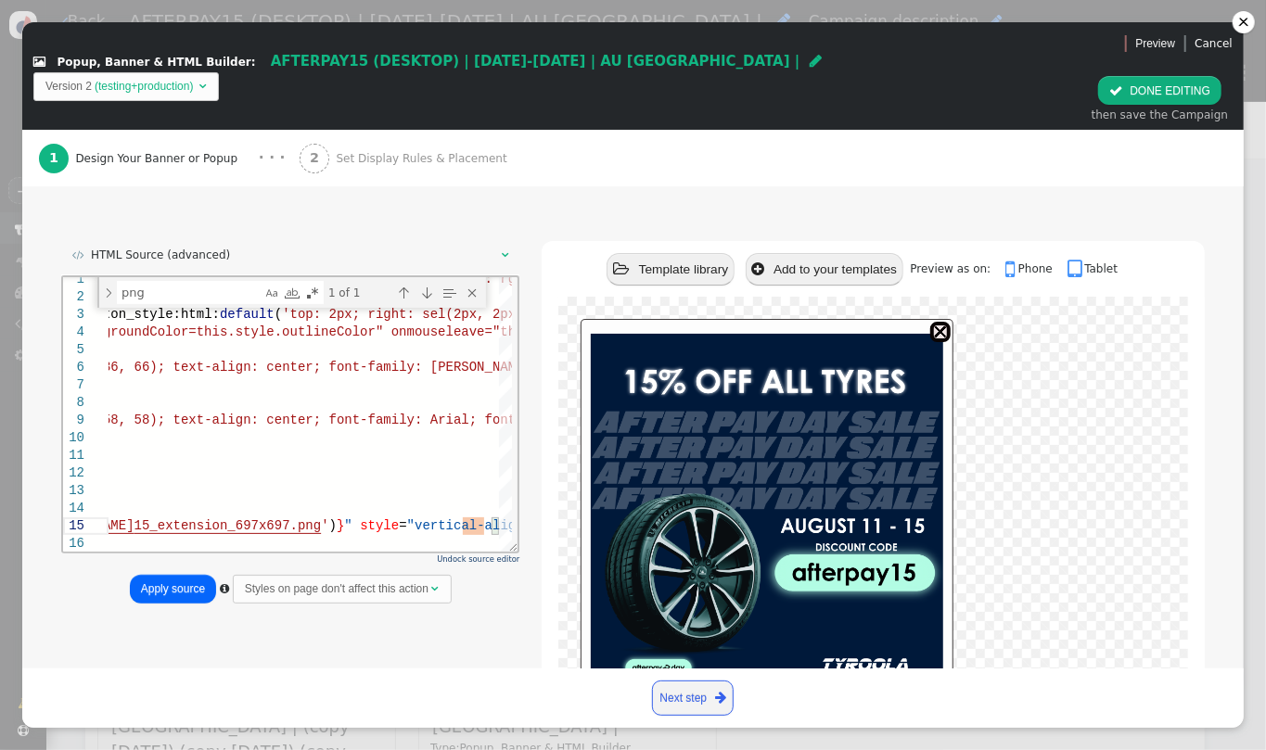
scroll to position [186, 0]
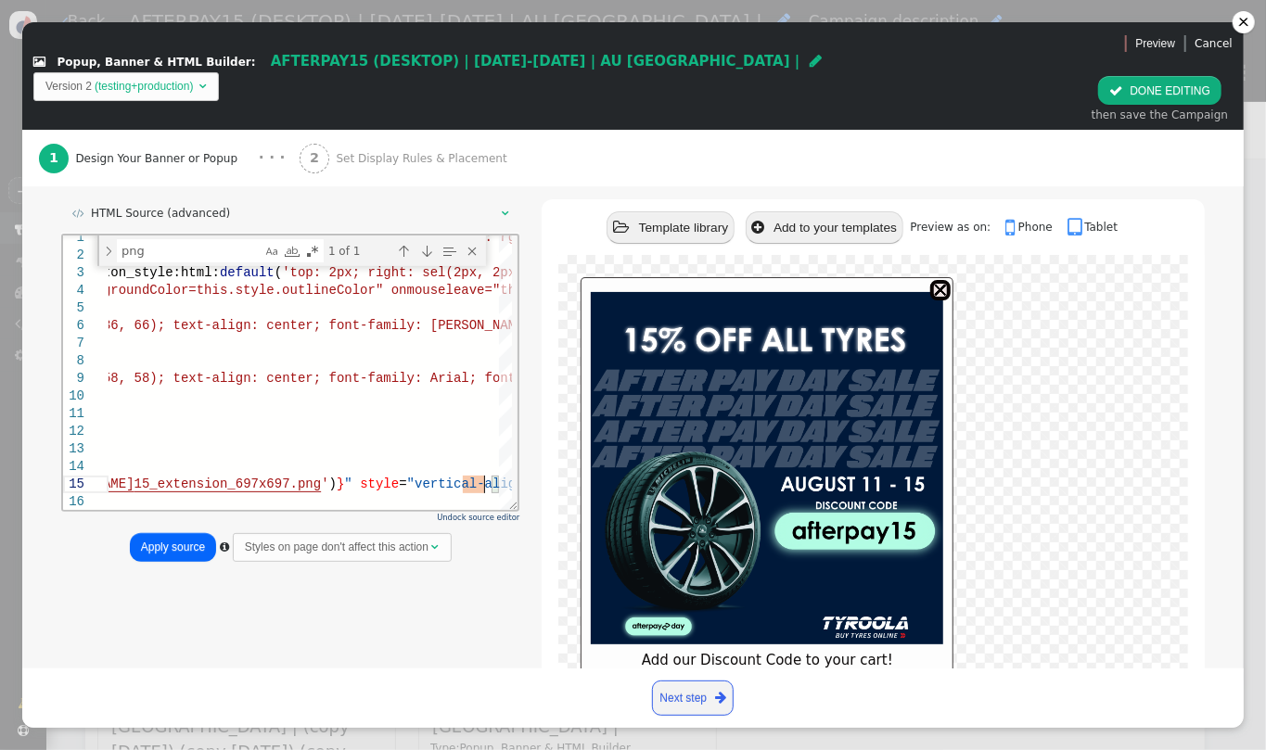
click at [168, 533] on button "Apply source" at bounding box center [173, 547] width 86 height 29
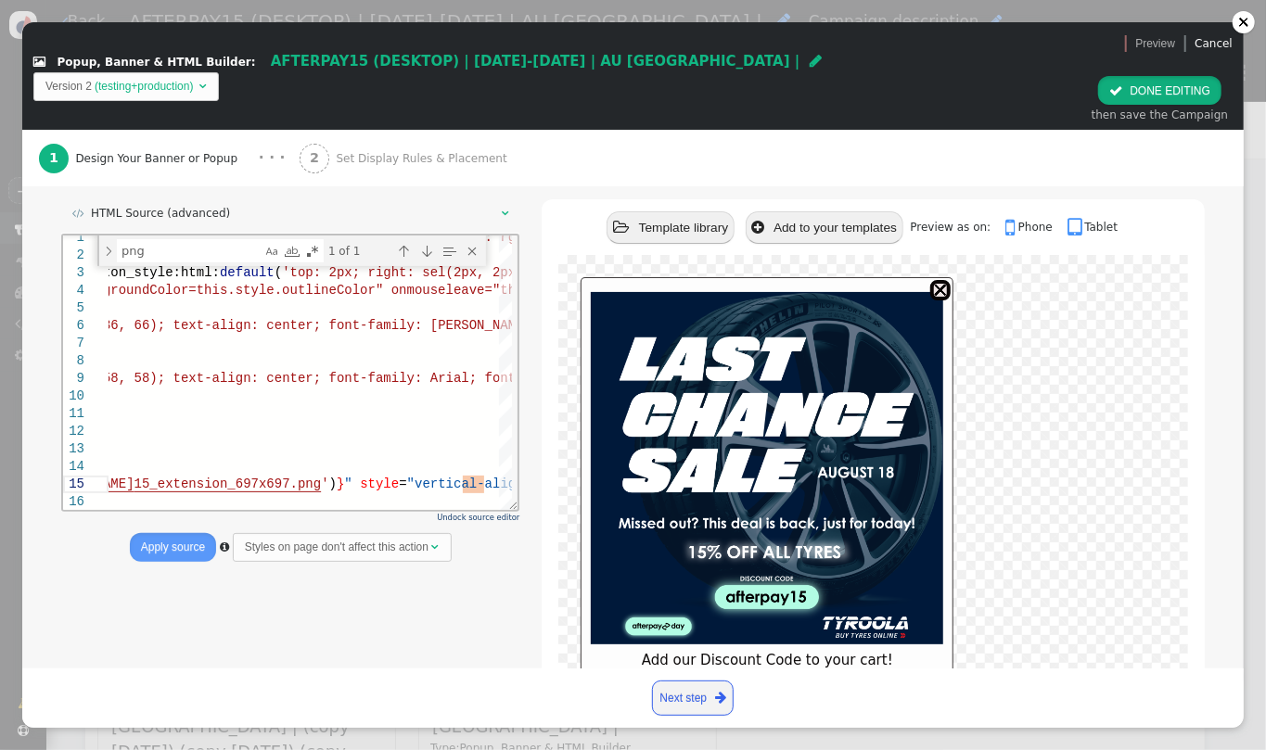
click at [1174, 76] on button " DONE EDITING" at bounding box center [1159, 90] width 123 height 29
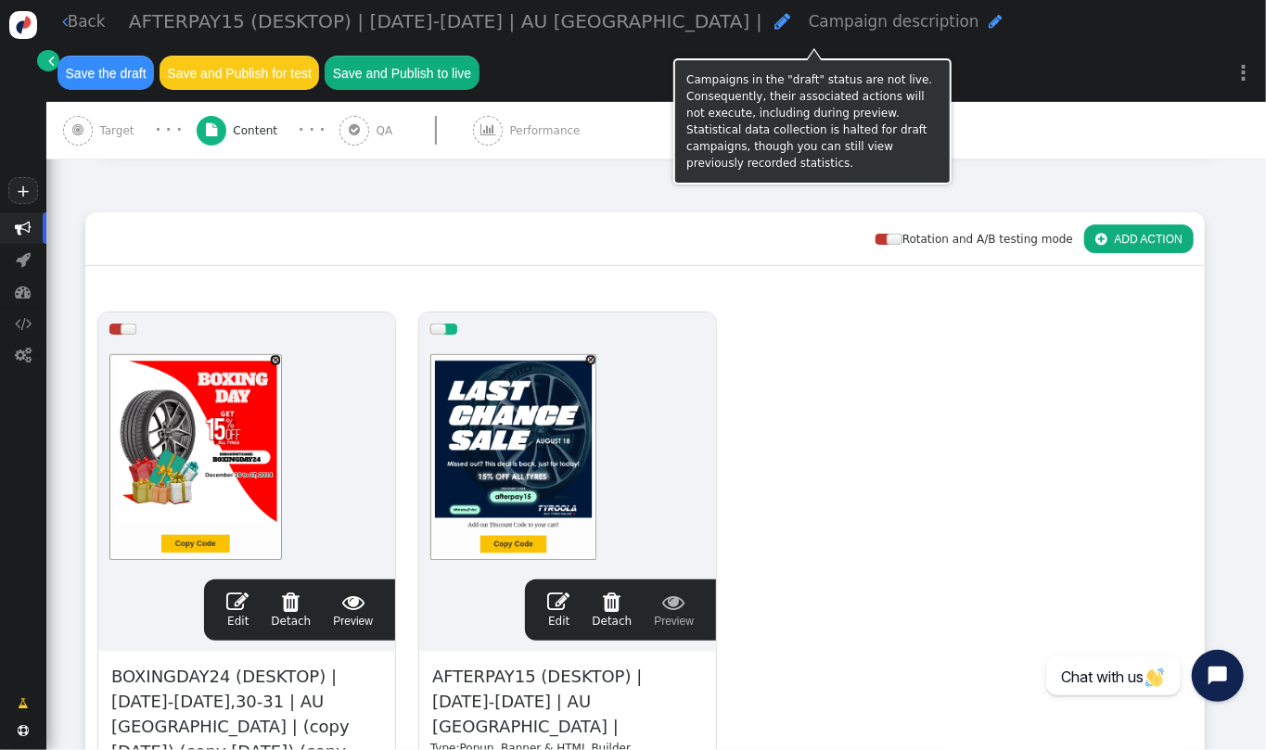
click at [154, 56] on button "Save the draft" at bounding box center [106, 72] width 96 height 33
